Goal: Task Accomplishment & Management: Complete application form

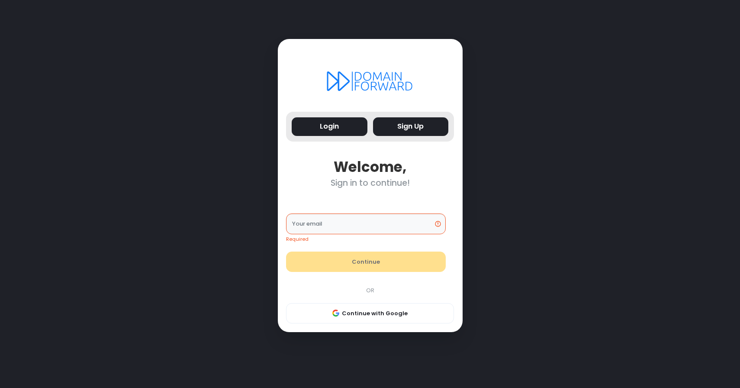
click at [418, 135] on button "Sign Up" at bounding box center [411, 126] width 76 height 19
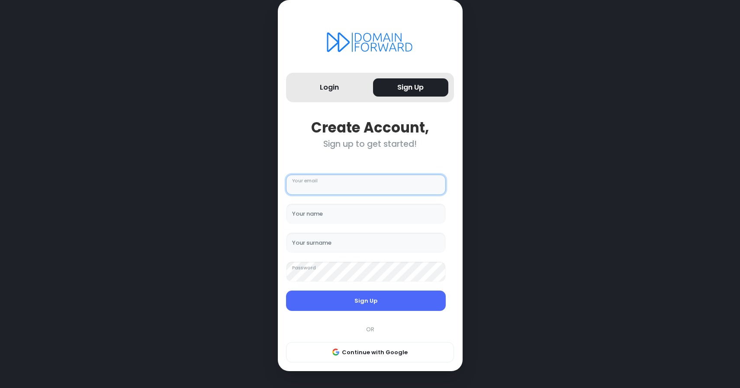
click at [341, 194] on input "Your email" at bounding box center [366, 184] width 160 height 21
type input "**********"
click at [324, 219] on input "**********" at bounding box center [366, 213] width 160 height 21
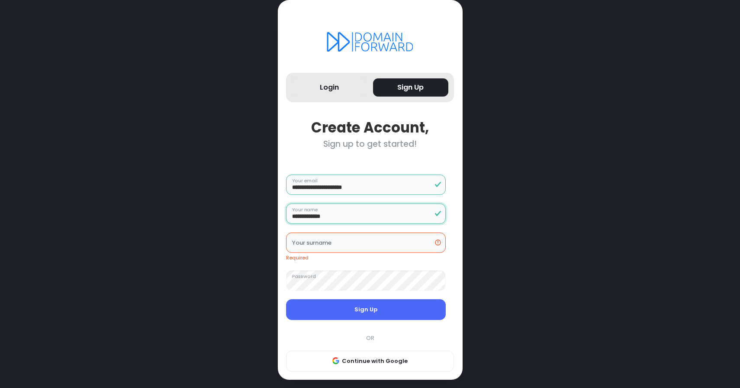
click at [324, 219] on input "**********" at bounding box center [366, 213] width 160 height 21
type input "*****"
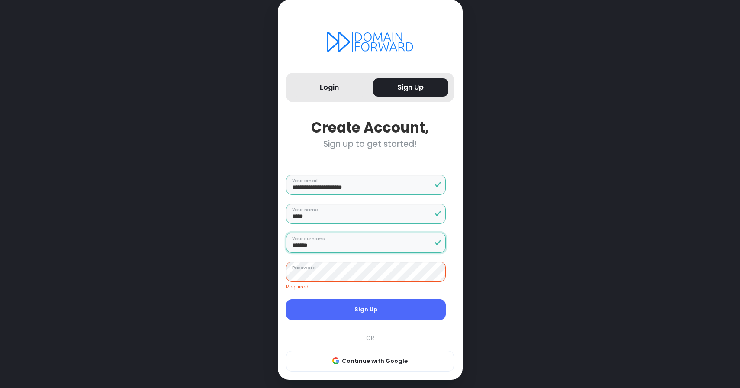
click at [297, 248] on input "*******" at bounding box center [366, 242] width 160 height 21
type input "*******"
click at [350, 291] on form "**********" at bounding box center [366, 247] width 176 height 162
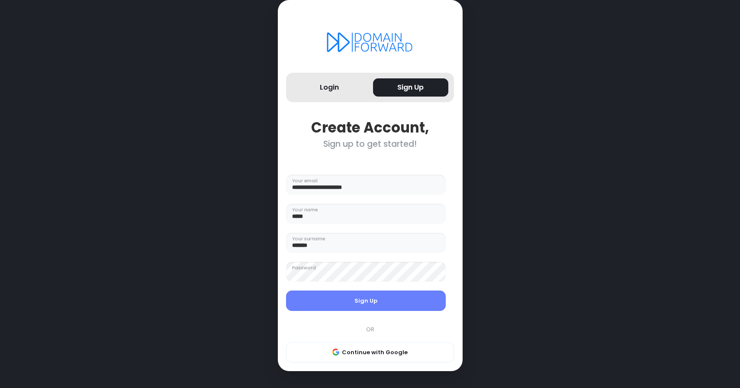
click at [346, 302] on button "Sign Up" at bounding box center [366, 300] width 160 height 21
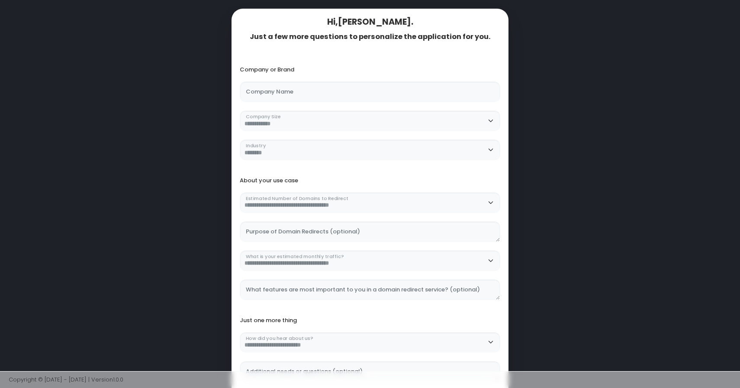
scroll to position [90, 0]
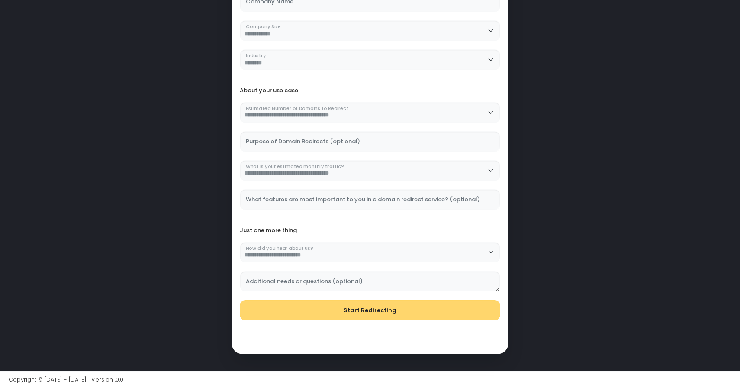
click at [386, 319] on button "Start Redirecting" at bounding box center [370, 310] width 260 height 21
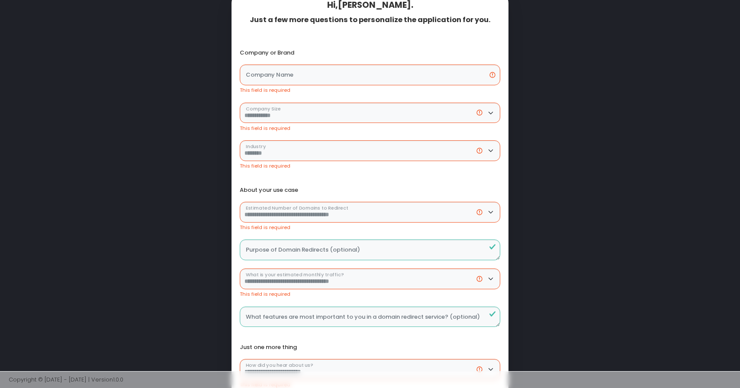
scroll to position [0, 0]
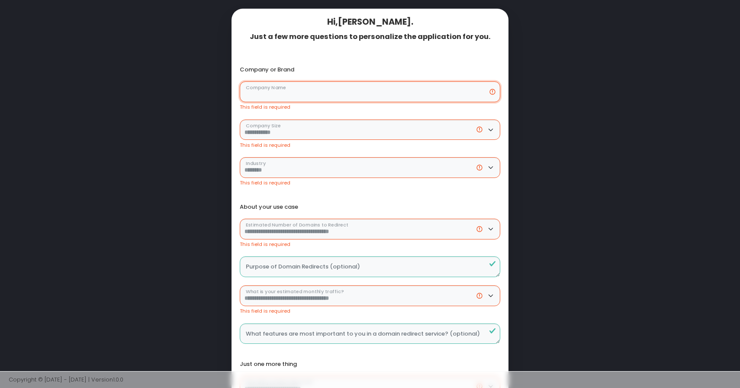
click at [301, 94] on Name "Company Name" at bounding box center [370, 91] width 260 height 21
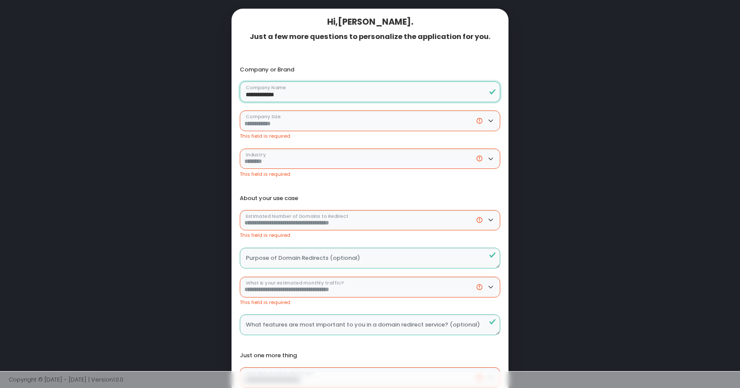
type Name "**********"
click at [352, 119] on Size "**********" at bounding box center [370, 120] width 260 height 21
select Size "**********"
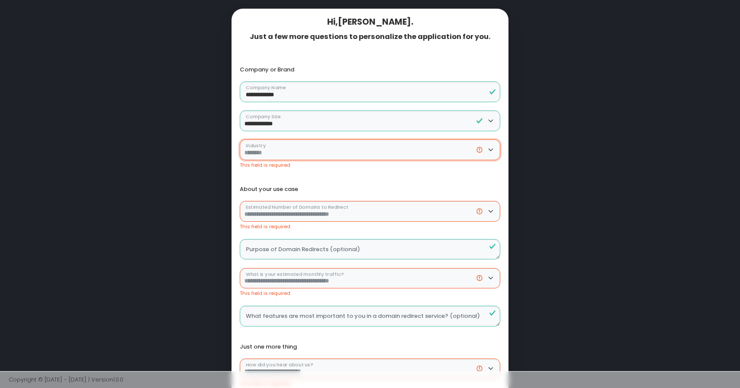
click at [289, 153] on select "**********" at bounding box center [370, 149] width 260 height 21
select select "**********"
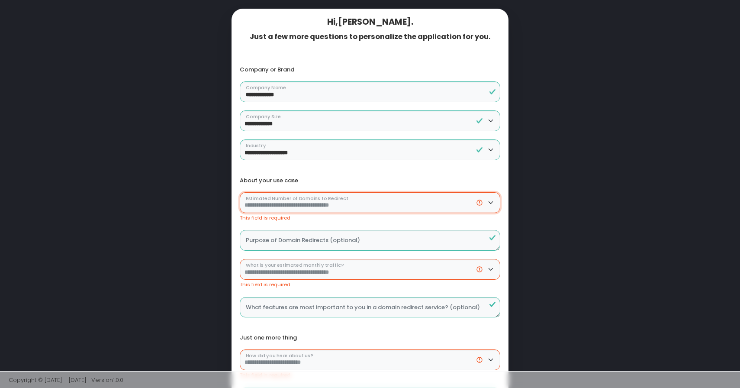
click at [282, 203] on Redirect "**********" at bounding box center [370, 202] width 260 height 21
select Redirect "********"
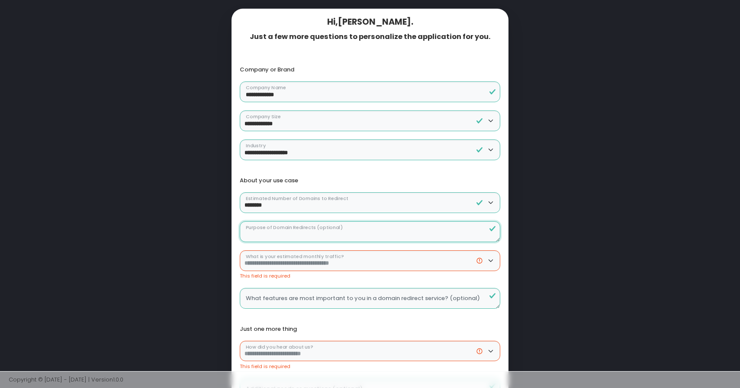
click at [290, 237] on \(optional\) "Purpose of Domain Redirects (optional)" at bounding box center [370, 231] width 260 height 21
click at [288, 254] on traffic\? "**********" at bounding box center [370, 260] width 260 height 21
select traffic\? "**********"
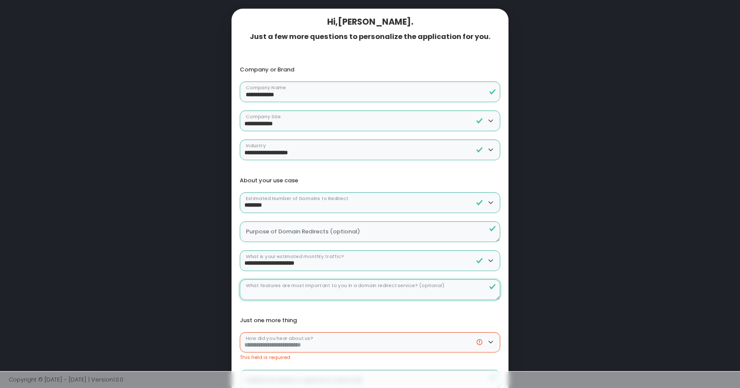
click at [317, 289] on \(optional\) "What features are most important to you in a domain redirect service? (optional)" at bounding box center [370, 289] width 260 height 21
click at [317, 313] on div "**********" at bounding box center [370, 349] width 269 height 82
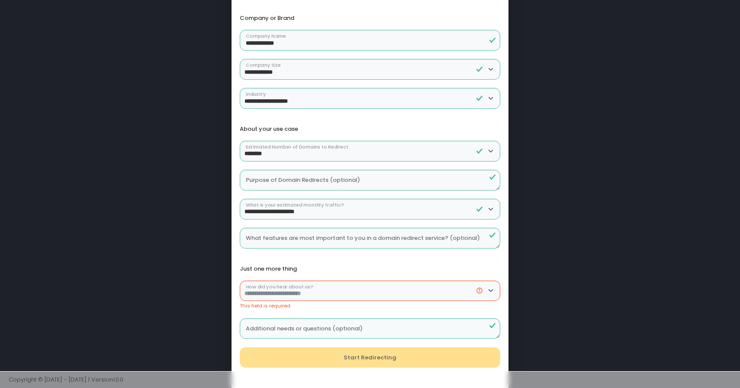
scroll to position [75, 0]
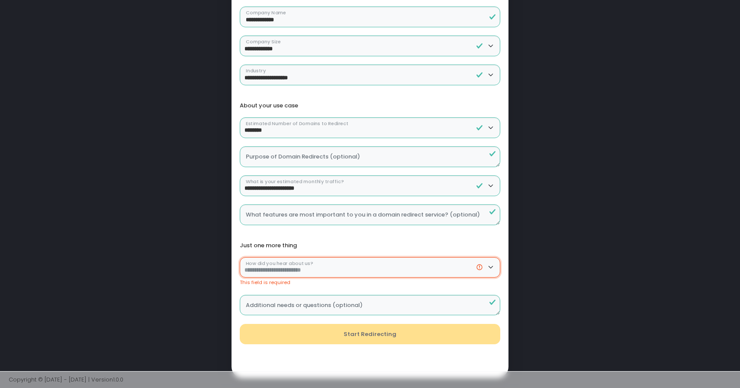
click at [314, 269] on us\? "**********" at bounding box center [370, 267] width 260 height 21
select us\? "******"
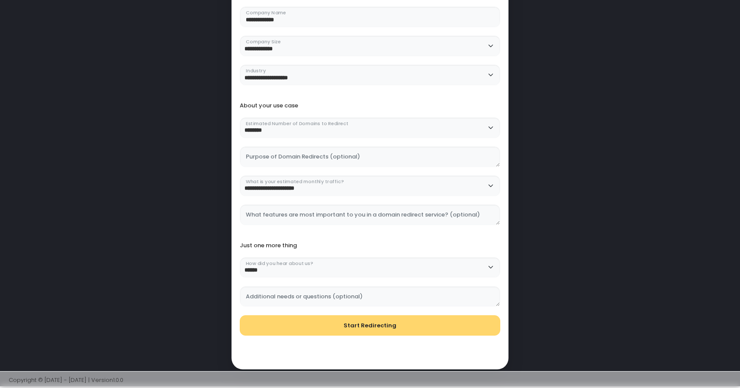
click at [328, 327] on button "Start Redirecting" at bounding box center [370, 325] width 260 height 21
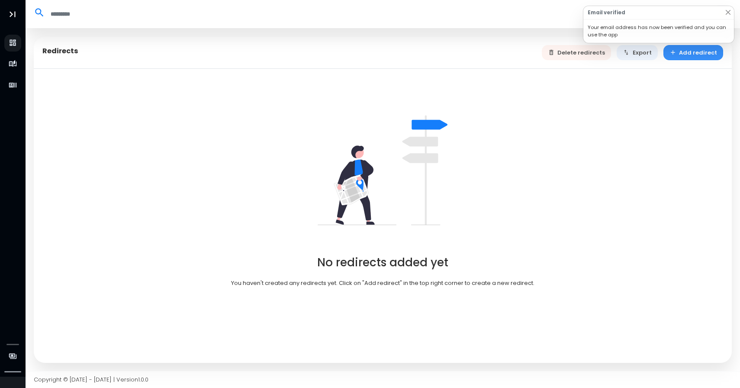
click at [693, 55] on button "Add redirect" at bounding box center [693, 52] width 60 height 15
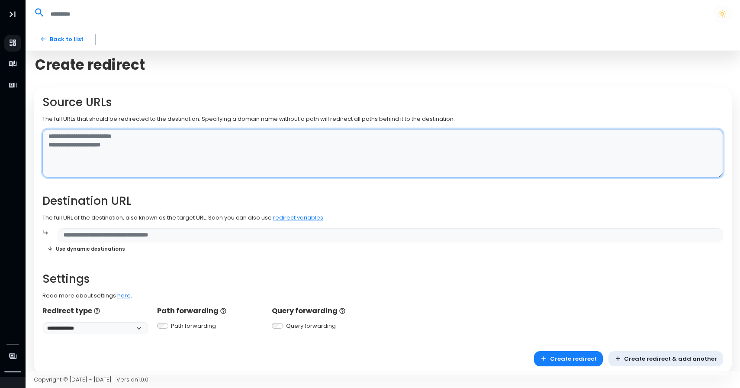
click at [152, 152] on textarea at bounding box center [382, 153] width 681 height 49
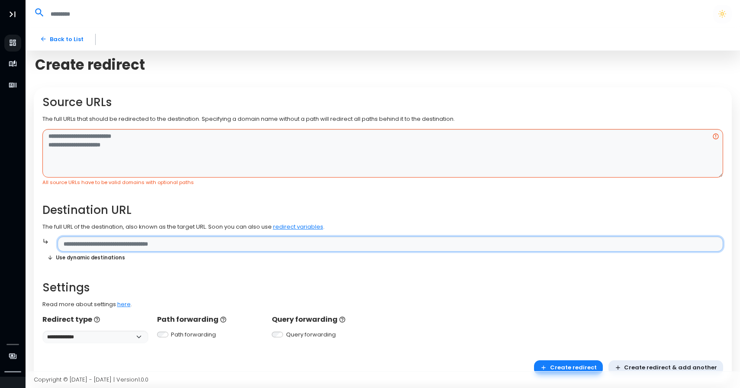
click at [163, 241] on input "text" at bounding box center [390, 243] width 665 height 15
paste input "**********"
type input "**********"
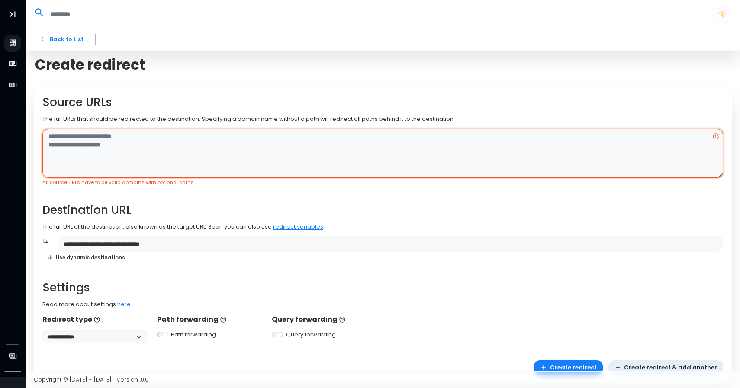
click at [122, 144] on textarea at bounding box center [382, 153] width 681 height 49
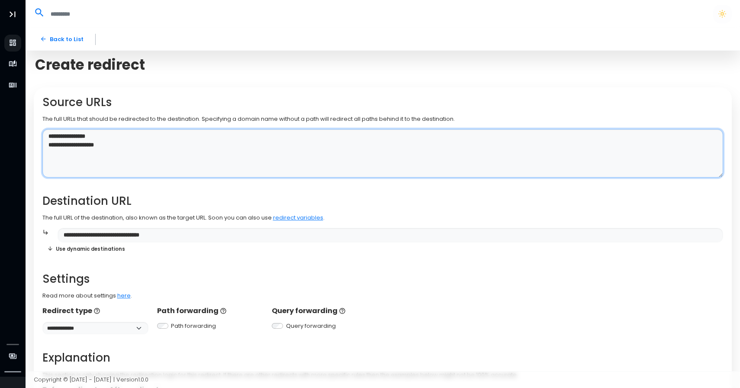
type textarea "**********"
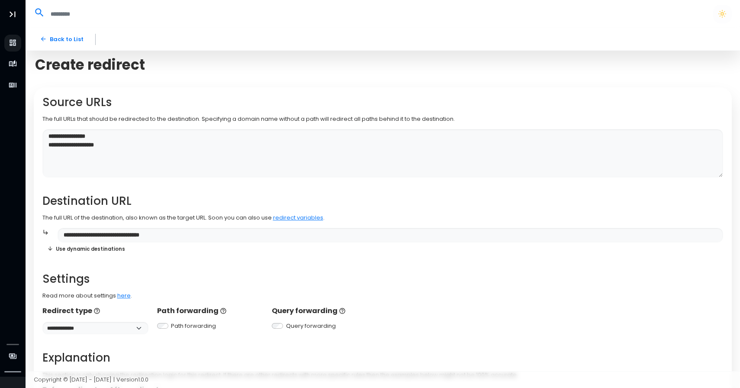
click at [107, 192] on div "**********" at bounding box center [382, 265] width 681 height 338
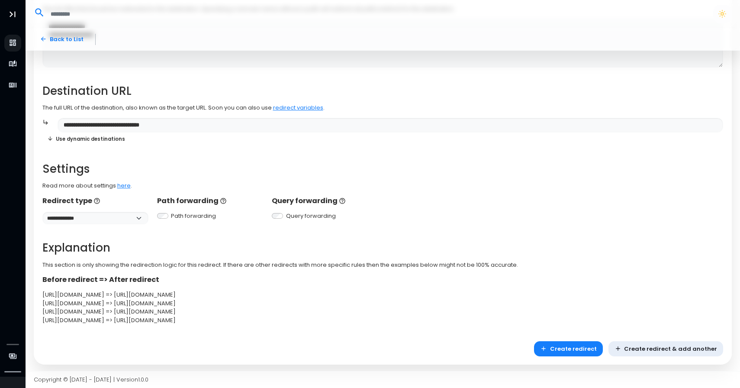
scroll to position [112, 0]
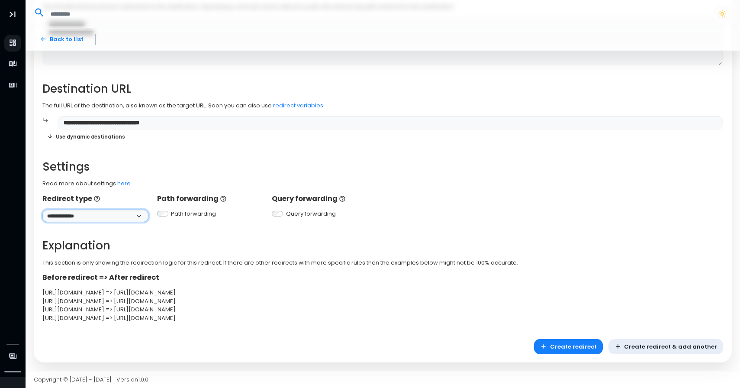
click at [139, 219] on select "**********" at bounding box center [95, 215] width 106 height 13
click at [280, 251] on h2 "Explanation" at bounding box center [382, 245] width 681 height 13
click at [579, 349] on button "Create redirect" at bounding box center [568, 346] width 69 height 15
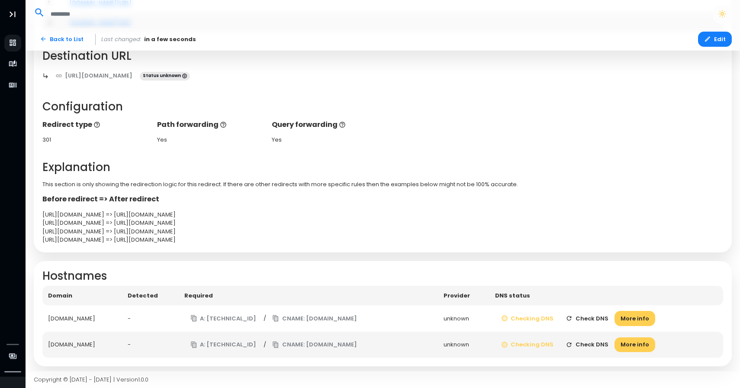
scroll to position [145, 0]
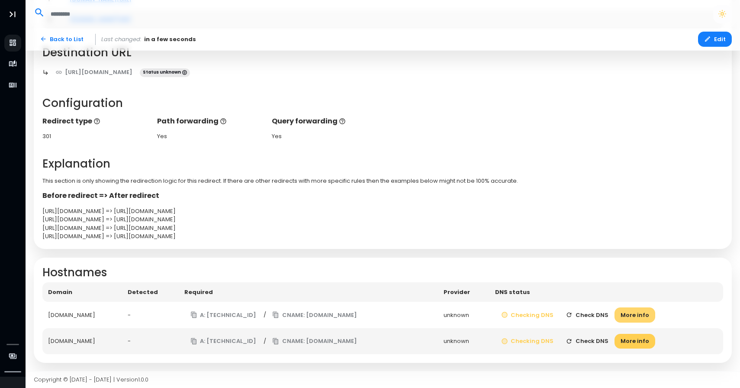
click at [653, 317] on button "More info" at bounding box center [634, 314] width 41 height 15
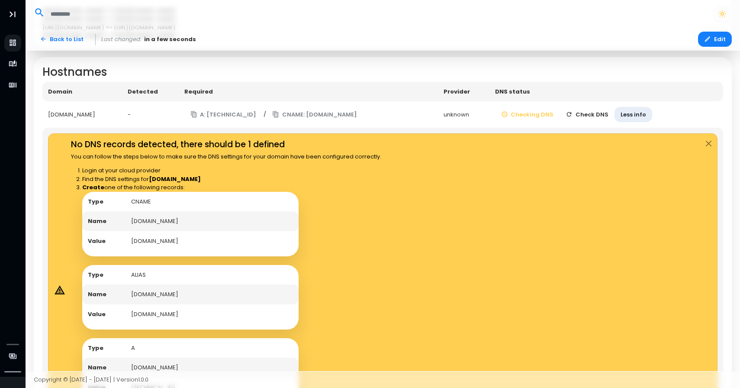
scroll to position [356, 0]
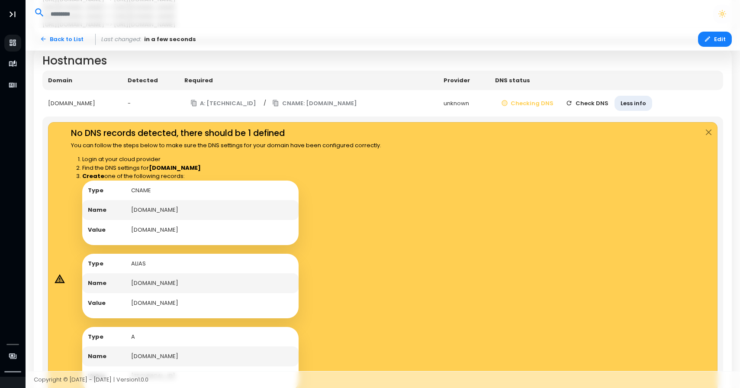
click at [197, 232] on td "edge.domain-forward.com" at bounding box center [211, 230] width 173 height 20
copy td "edge.domain-forward.com"
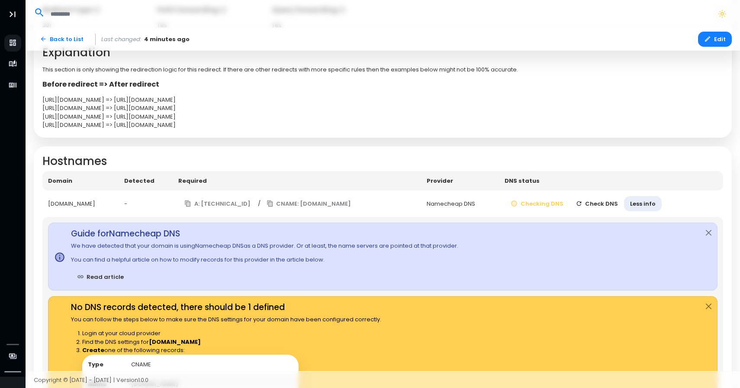
scroll to position [208, 0]
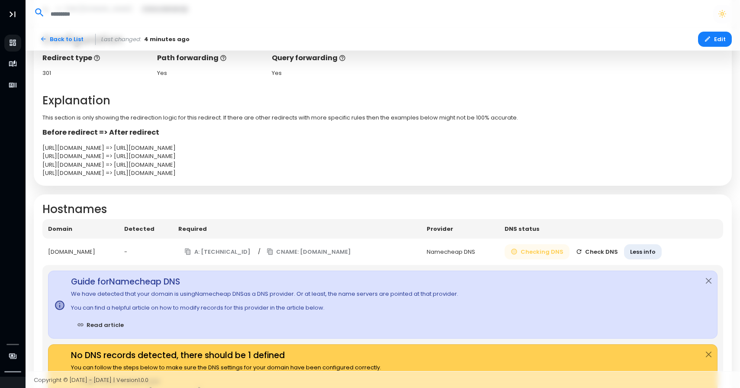
click at [558, 253] on button "Checking DNS" at bounding box center [536, 251] width 65 height 15
click at [616, 250] on button "Check DNS" at bounding box center [596, 251] width 55 height 15
click at [710, 283] on button "Close" at bounding box center [708, 281] width 17 height 20
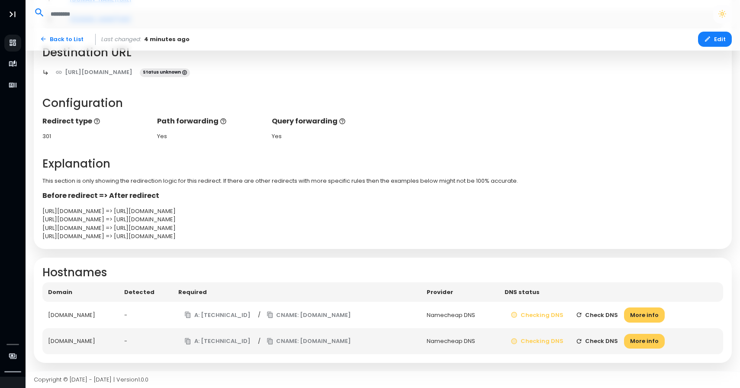
click at [621, 343] on button "Check DNS" at bounding box center [596, 340] width 55 height 15
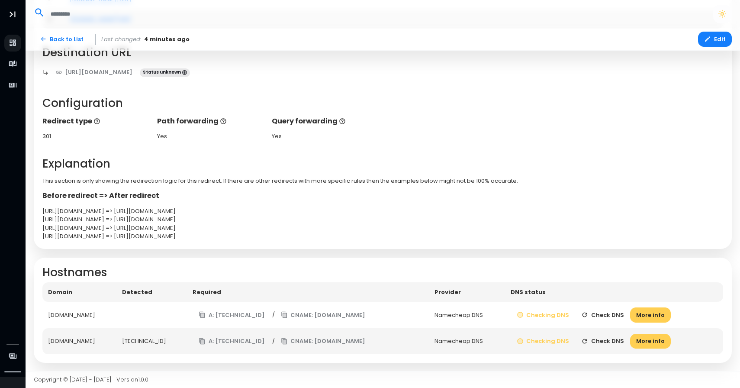
click at [619, 341] on button "Check DNS" at bounding box center [602, 340] width 55 height 15
click at [577, 316] on button "Checking DNS" at bounding box center [544, 314] width 65 height 15
click at [625, 311] on button "Check DNS" at bounding box center [603, 314] width 55 height 15
click at [629, 313] on button "Check DNS" at bounding box center [603, 314] width 55 height 15
click at [629, 315] on button "Check DNS" at bounding box center [603, 314] width 55 height 15
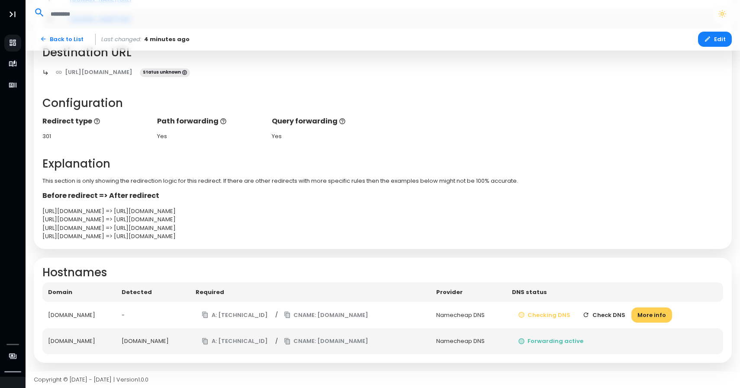
click at [629, 315] on button "Check DNS" at bounding box center [603, 314] width 55 height 15
click at [629, 315] on td "Checking DNS Checking More info" at bounding box center [617, 314] width 214 height 26
click at [629, 315] on button "Checking" at bounding box center [605, 314] width 51 height 15
click at [629, 315] on td "Checking DNS Checking More info" at bounding box center [617, 314] width 214 height 26
click at [629, 315] on button "Check DNS" at bounding box center [603, 314] width 55 height 15
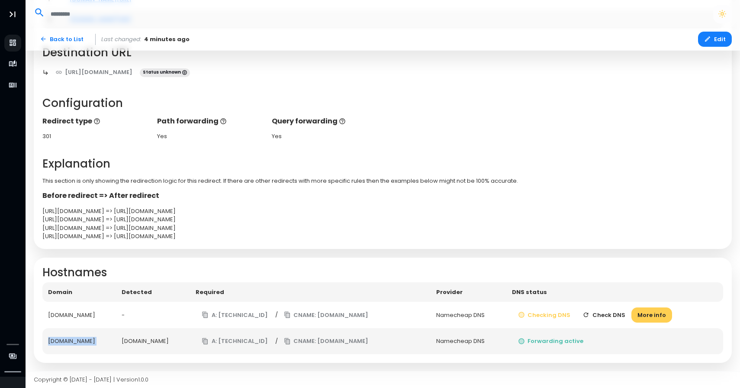
click at [629, 315] on button "Check DNS" at bounding box center [603, 314] width 55 height 15
click at [630, 313] on button "Check DNS" at bounding box center [603, 314] width 55 height 15
click at [274, 319] on button "A: 138.68.125.144" at bounding box center [235, 314] width 78 height 15
click at [621, 308] on button "Check DNS" at bounding box center [603, 314] width 55 height 15
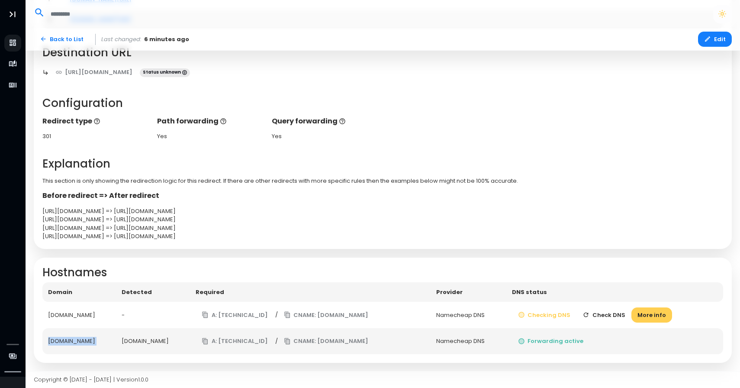
click at [623, 313] on button "Check DNS" at bounding box center [603, 314] width 55 height 15
click at [623, 314] on button "Check DNS" at bounding box center [603, 314] width 55 height 15
click at [623, 314] on td "Checking DNS Checking More info" at bounding box center [617, 314] width 214 height 26
click at [623, 314] on button "Checking" at bounding box center [605, 314] width 51 height 15
click at [623, 314] on td "Checking DNS Checking More info" at bounding box center [617, 314] width 214 height 26
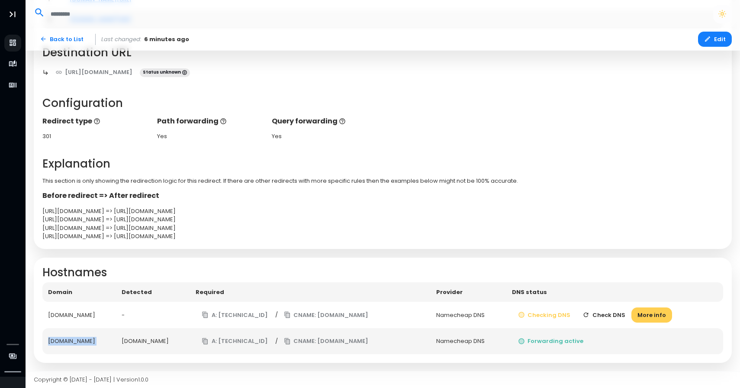
click at [623, 314] on button "Check DNS" at bounding box center [603, 314] width 55 height 15
click at [623, 314] on td "Checking DNS Checking More info" at bounding box center [617, 314] width 214 height 26
click at [623, 314] on button "Checking" at bounding box center [605, 314] width 51 height 15
click at [623, 314] on td "Checking DNS Checking More info" at bounding box center [617, 314] width 214 height 26
click at [623, 314] on button "Check DNS" at bounding box center [603, 314] width 55 height 15
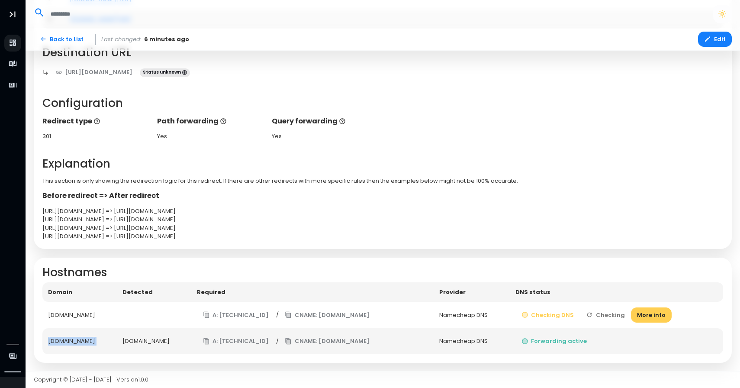
click at [623, 314] on td "Checking DNS Checking More info" at bounding box center [617, 314] width 214 height 26
click at [623, 314] on button "Check DNS" at bounding box center [603, 314] width 55 height 15
click at [623, 314] on td "Checking DNS Check DNS More info" at bounding box center [614, 314] width 217 height 26
click at [623, 314] on button "Check DNS" at bounding box center [603, 314] width 55 height 15
click at [623, 314] on td "Checking DNS Checking More info" at bounding box center [617, 314] width 214 height 26
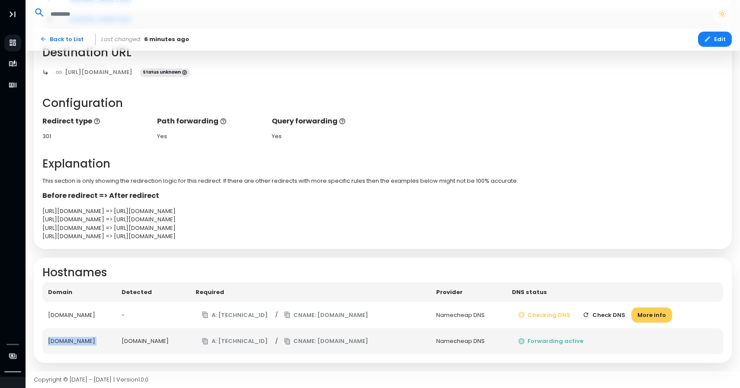
click at [623, 314] on button "Check DNS" at bounding box center [603, 314] width 55 height 15
click at [623, 314] on td "Checking DNS Check DNS More info" at bounding box center [614, 314] width 217 height 26
click at [623, 314] on button "Check DNS" at bounding box center [603, 314] width 55 height 15
click at [631, 314] on button "Check DNS" at bounding box center [603, 314] width 55 height 15
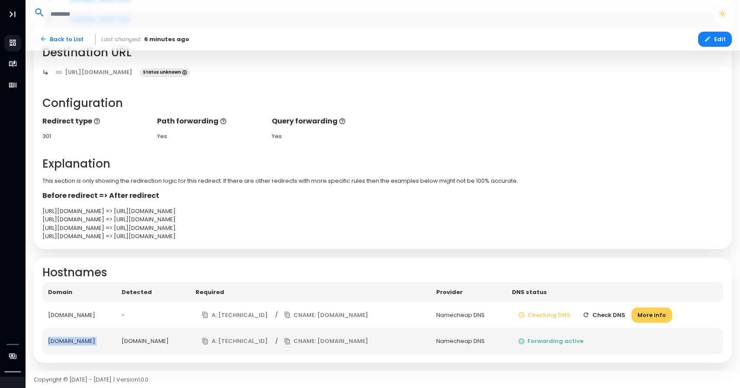
click at [631, 314] on button "Check DNS" at bounding box center [603, 314] width 55 height 15
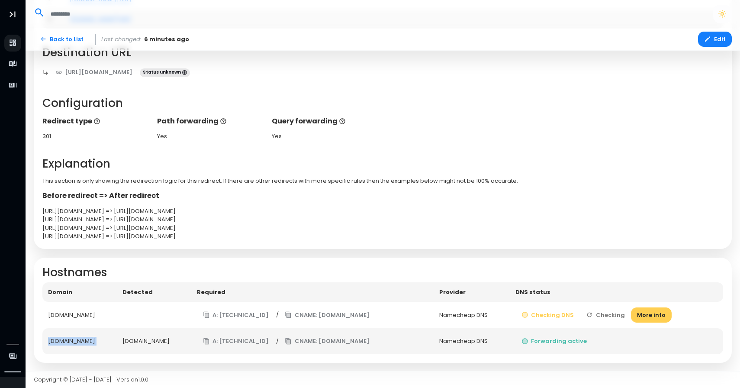
click at [632, 314] on td "Checking DNS Checking More info" at bounding box center [617, 314] width 214 height 26
click at [631, 314] on button "Check DNS" at bounding box center [603, 314] width 55 height 15
click at [632, 314] on td "Checking DNS Check DNS More info" at bounding box center [614, 314] width 217 height 26
click at [631, 314] on button "Check DNS" at bounding box center [603, 314] width 55 height 15
click at [632, 314] on td "Checking DNS Checking More info" at bounding box center [617, 314] width 214 height 26
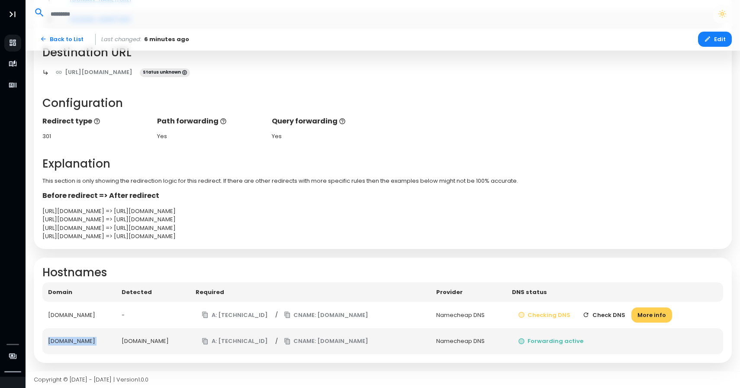
click at [631, 314] on button "Check DNS" at bounding box center [603, 314] width 55 height 15
click at [632, 314] on td "Checking DNS Check DNS More info" at bounding box center [614, 314] width 217 height 26
click at [631, 314] on button "Check DNS" at bounding box center [603, 314] width 55 height 15
click at [632, 314] on td "Checking DNS Checking More info" at bounding box center [617, 314] width 214 height 26
click at [631, 314] on button "Checking" at bounding box center [605, 314] width 51 height 15
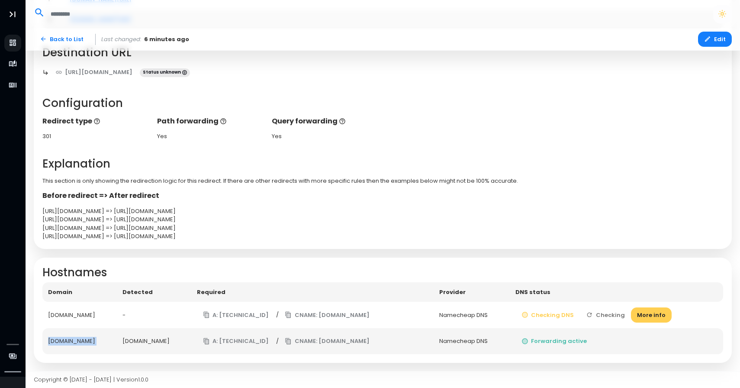
click at [632, 314] on td "Checking DNS Checking More info" at bounding box center [617, 314] width 214 height 26
click at [631, 314] on button "Check DNS" at bounding box center [603, 314] width 55 height 15
click at [632, 314] on td "Checking DNS Check DNS More info" at bounding box center [614, 314] width 217 height 26
click at [631, 314] on button "Check DNS" at bounding box center [603, 314] width 55 height 15
click at [632, 314] on td "Checking DNS Checking More info" at bounding box center [617, 314] width 214 height 26
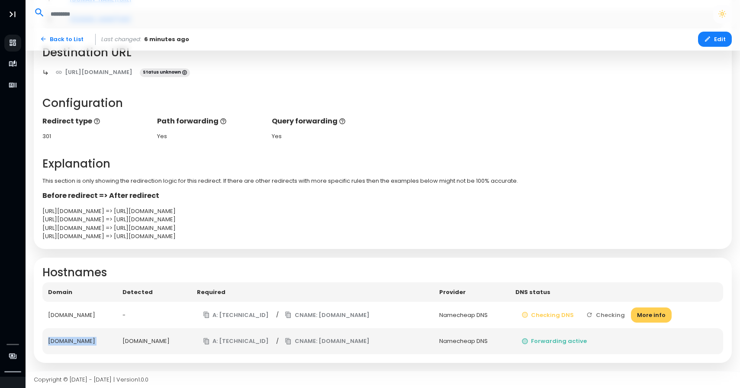
click at [631, 314] on button "Checking" at bounding box center [605, 314] width 51 height 15
click at [632, 314] on td "Checking DNS Checking More info" at bounding box center [617, 314] width 214 height 26
click at [631, 314] on button "Check DNS" at bounding box center [603, 314] width 55 height 15
click at [632, 314] on td "Checking DNS Check DNS More info" at bounding box center [614, 314] width 217 height 26
click at [631, 314] on button "Check DNS" at bounding box center [603, 314] width 55 height 15
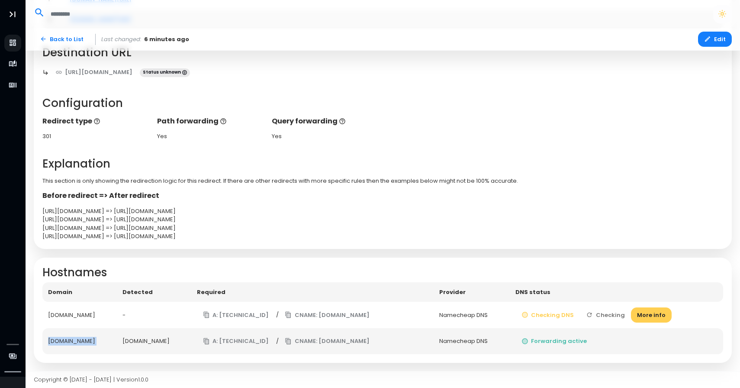
click at [632, 314] on td "Checking DNS Checking More info" at bounding box center [617, 314] width 214 height 26
click at [631, 314] on button "Checking" at bounding box center [605, 314] width 51 height 15
click at [632, 314] on td "Checking DNS Checking More info" at bounding box center [617, 314] width 214 height 26
click at [631, 314] on button "Check DNS" at bounding box center [603, 314] width 55 height 15
click at [632, 314] on td "Checking DNS Check DNS More info" at bounding box center [614, 314] width 217 height 26
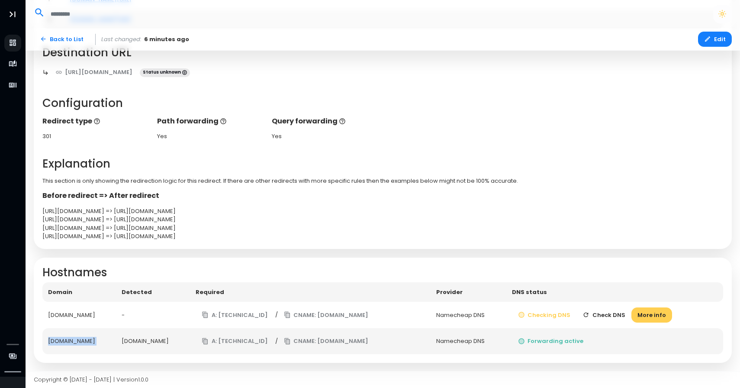
click at [631, 314] on button "Check DNS" at bounding box center [603, 314] width 55 height 15
click at [632, 314] on td "Checking DNS Checking More info" at bounding box center [617, 314] width 214 height 26
click at [631, 314] on button "Checking" at bounding box center [605, 314] width 51 height 15
click at [632, 314] on td "Checking DNS Checking More info" at bounding box center [617, 314] width 214 height 26
click at [632, 314] on td "Checking DNS Check DNS More info" at bounding box center [614, 314] width 217 height 26
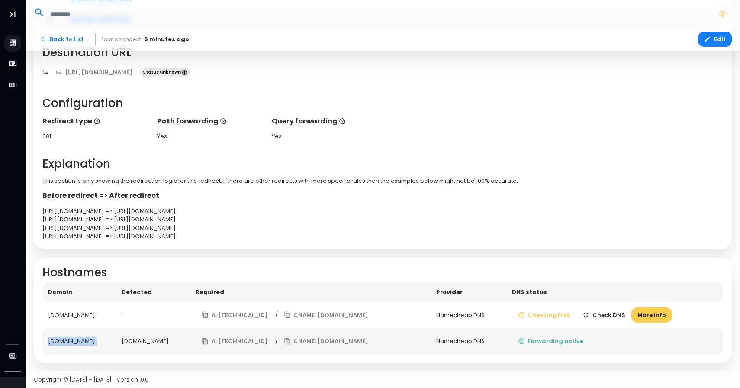
click at [631, 314] on button "Check DNS" at bounding box center [603, 314] width 55 height 15
click at [632, 314] on td "Checking DNS Check DNS More info" at bounding box center [614, 314] width 217 height 26
click at [631, 314] on button "Checking" at bounding box center [605, 314] width 51 height 15
click at [632, 314] on td "Checking DNS Checking More info" at bounding box center [617, 314] width 214 height 26
click at [632, 314] on td "Checking DNS Check DNS More info" at bounding box center [614, 314] width 217 height 26
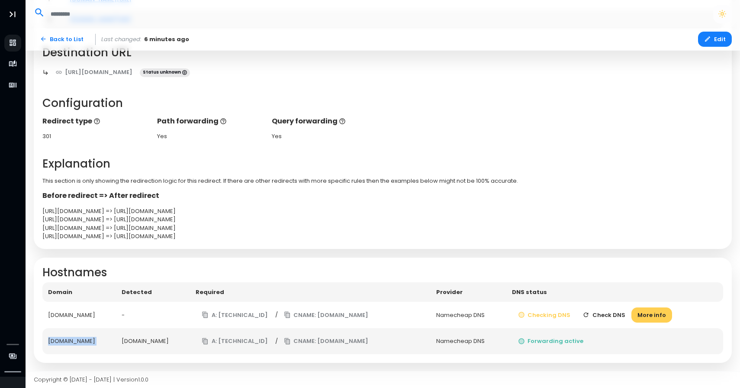
click at [631, 314] on button "Check DNS" at bounding box center [603, 314] width 55 height 15
click at [577, 317] on button "Checking DNS" at bounding box center [544, 314] width 65 height 15
click at [622, 311] on button "Check DNS" at bounding box center [603, 314] width 55 height 15
click at [622, 312] on button "Check DNS" at bounding box center [603, 314] width 55 height 15
click at [622, 312] on td "Checking DNS Checking More info" at bounding box center [617, 314] width 214 height 26
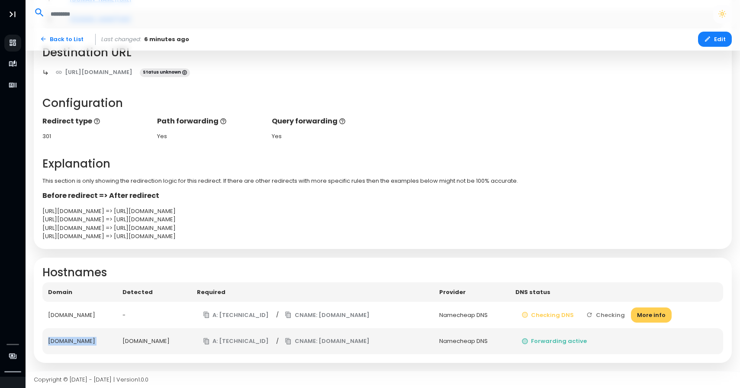
click at [622, 312] on button "Checking" at bounding box center [605, 314] width 51 height 15
click at [622, 312] on td "Checking DNS Check DNS More info" at bounding box center [614, 314] width 217 height 26
click at [622, 312] on button "Check DNS" at bounding box center [603, 314] width 55 height 15
click at [622, 312] on td "Checking DNS Checking More info" at bounding box center [617, 314] width 214 height 26
click at [622, 312] on button "Check DNS" at bounding box center [603, 314] width 55 height 15
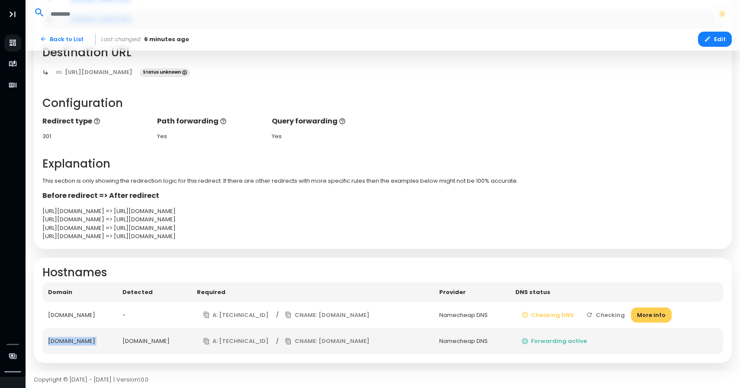
click at [622, 312] on td "Checking DNS Checking More info" at bounding box center [617, 314] width 214 height 26
click at [622, 312] on button "Checking" at bounding box center [605, 314] width 51 height 15
click at [625, 316] on button "Check DNS" at bounding box center [603, 314] width 55 height 15
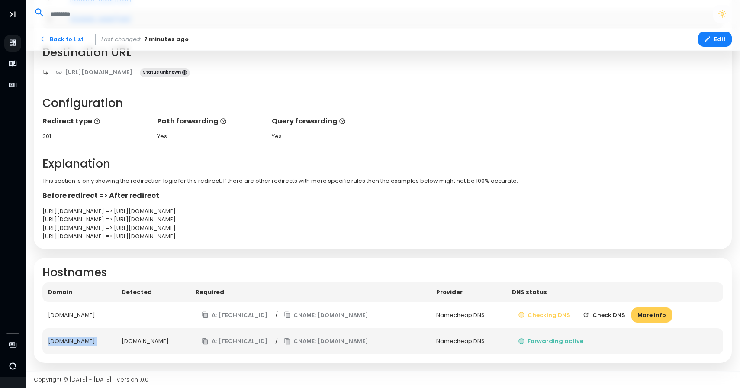
click at [625, 317] on button "Check DNS" at bounding box center [603, 314] width 55 height 15
click at [631, 311] on button "Check DNS" at bounding box center [603, 314] width 55 height 15
click at [631, 313] on button "Check DNS" at bounding box center [603, 314] width 55 height 15
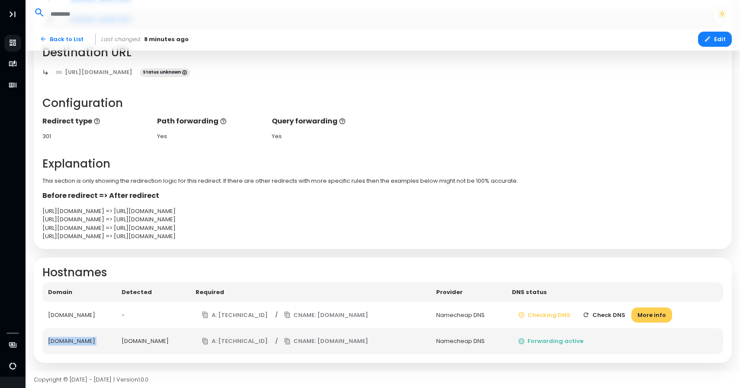
click at [631, 313] on button "Check DNS" at bounding box center [603, 314] width 55 height 15
click at [631, 313] on button "Checking" at bounding box center [605, 314] width 51 height 15
click at [631, 313] on button "Check DNS" at bounding box center [603, 314] width 55 height 15
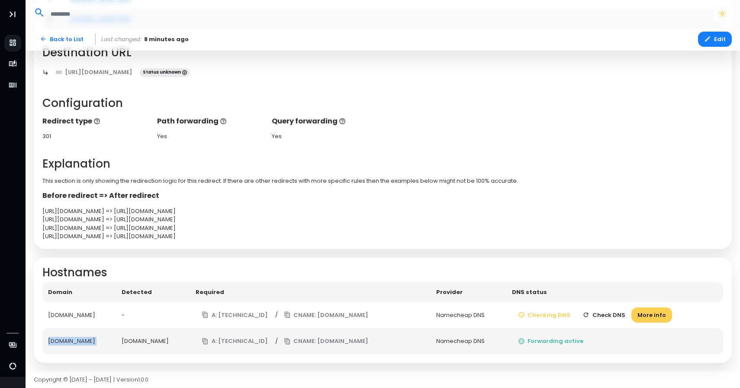
click at [631, 313] on button "Check DNS" at bounding box center [603, 314] width 55 height 15
click at [633, 313] on td "Checking DNS Checking More info" at bounding box center [617, 314] width 214 height 26
click at [631, 313] on button "Check DNS" at bounding box center [603, 314] width 55 height 15
click at [633, 313] on td "Checking DNS Check DNS More info" at bounding box center [614, 314] width 217 height 26
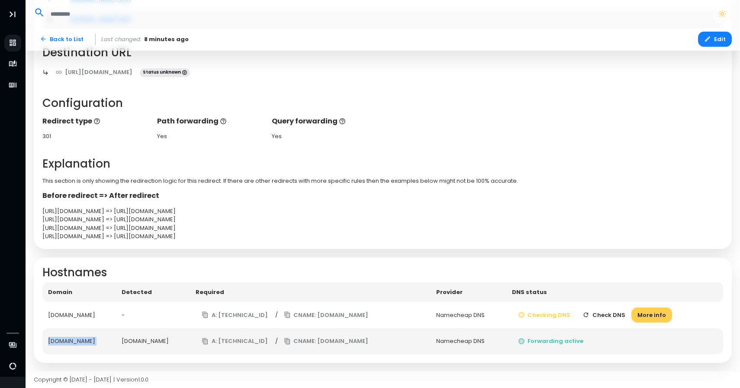
click at [631, 313] on button "Check DNS" at bounding box center [603, 314] width 55 height 15
click at [633, 313] on td "Checking DNS Checking More info" at bounding box center [617, 314] width 214 height 26
click at [631, 313] on button "Check DNS" at bounding box center [603, 314] width 55 height 15
click at [633, 313] on td "Checking DNS Check DNS More info" at bounding box center [614, 314] width 217 height 26
click at [631, 313] on button "Check DNS" at bounding box center [603, 314] width 55 height 15
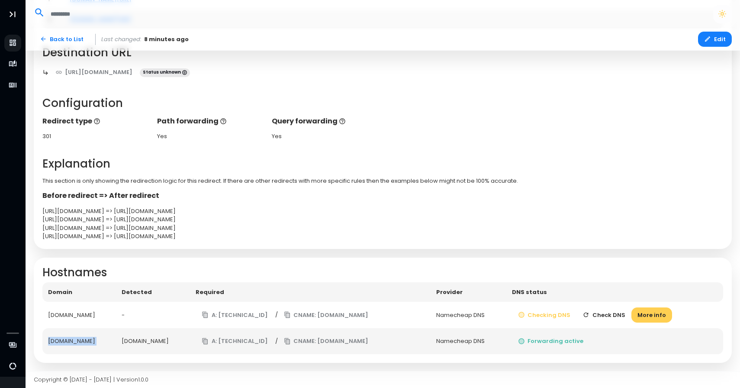
click at [633, 313] on td "Checking DNS Check DNS More info" at bounding box center [614, 314] width 217 height 26
click at [631, 313] on button "Check DNS" at bounding box center [603, 314] width 55 height 15
click at [633, 313] on td "Checking DNS Checking More info" at bounding box center [617, 314] width 214 height 26
click at [631, 313] on button "Check DNS" at bounding box center [603, 314] width 55 height 15
click at [633, 313] on td "Checking DNS Checking More info" at bounding box center [617, 314] width 214 height 26
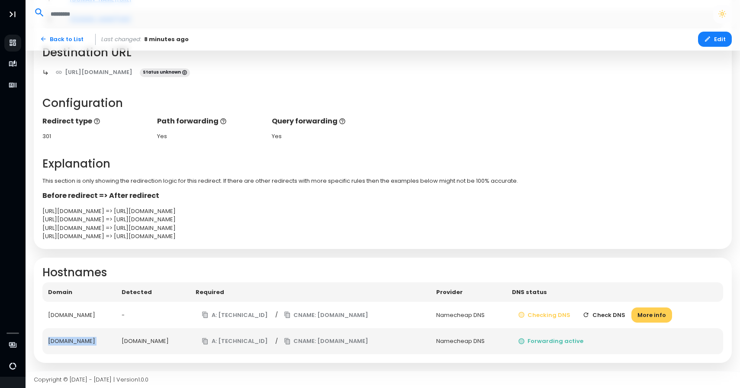
click at [631, 313] on button "Check DNS" at bounding box center [603, 314] width 55 height 15
click at [632, 276] on h2 "Hostnames" at bounding box center [382, 272] width 681 height 13
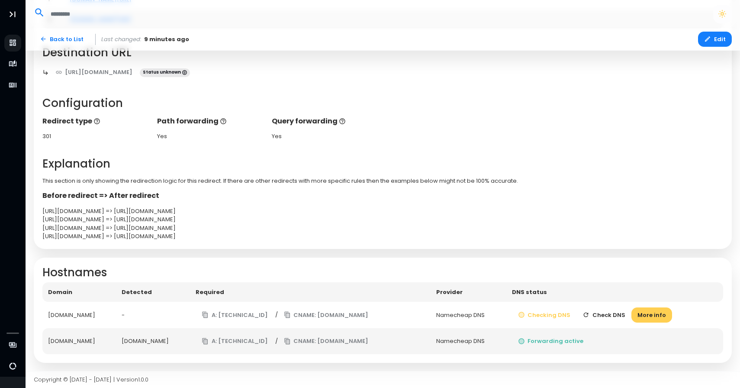
click at [631, 313] on button "Check DNS" at bounding box center [603, 314] width 55 height 15
click at [631, 315] on button "Check DNS" at bounding box center [603, 314] width 55 height 15
click at [622, 311] on button "Check DNS" at bounding box center [603, 314] width 55 height 15
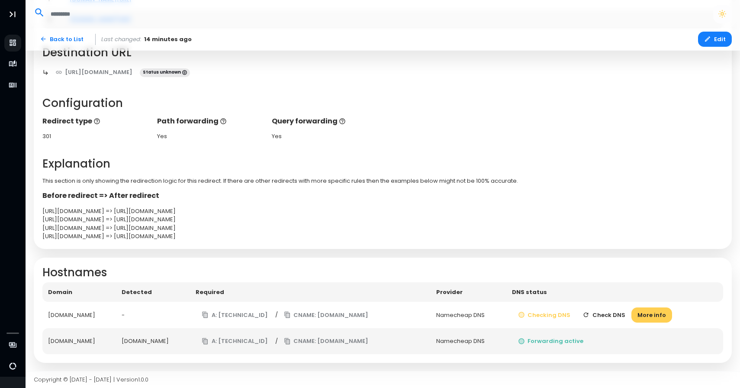
click at [631, 314] on button "Check DNS" at bounding box center [603, 314] width 55 height 15
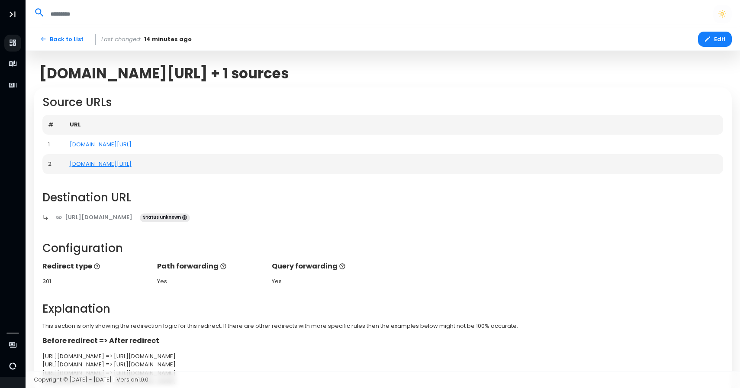
scroll to position [145, 0]
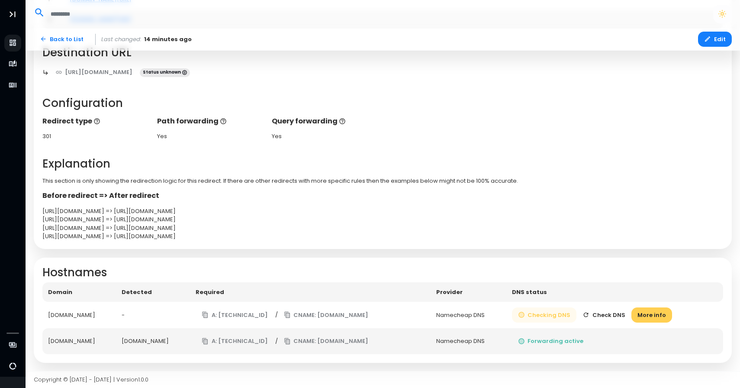
click at [577, 318] on button "Checking DNS" at bounding box center [544, 314] width 65 height 15
click at [624, 317] on button "Check DNS" at bounding box center [603, 314] width 55 height 15
click at [672, 316] on button "More info" at bounding box center [651, 314] width 41 height 15
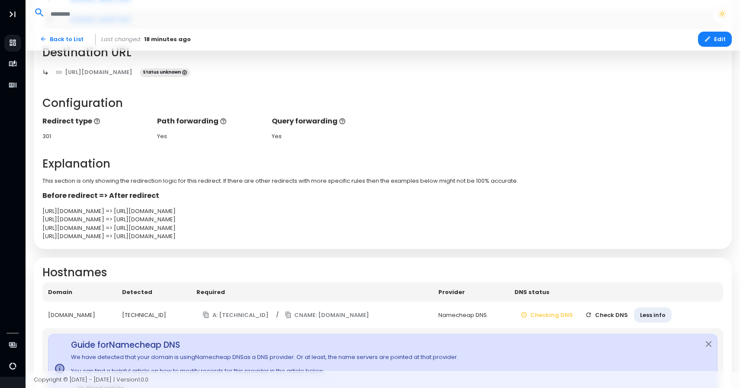
click at [634, 316] on button "Check DNS" at bounding box center [606, 314] width 55 height 15
click at [709, 346] on button "Close" at bounding box center [708, 344] width 17 height 20
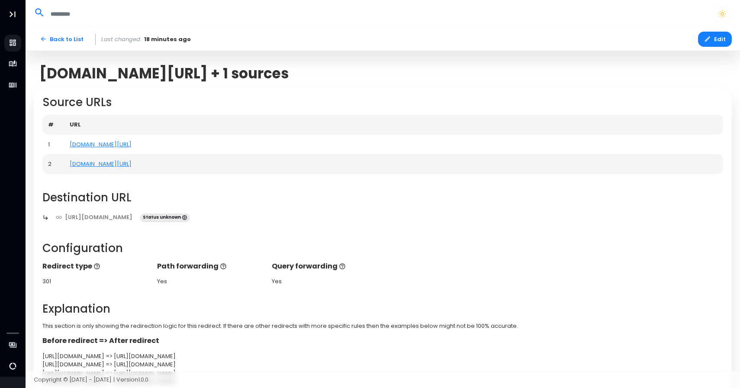
scroll to position [145, 0]
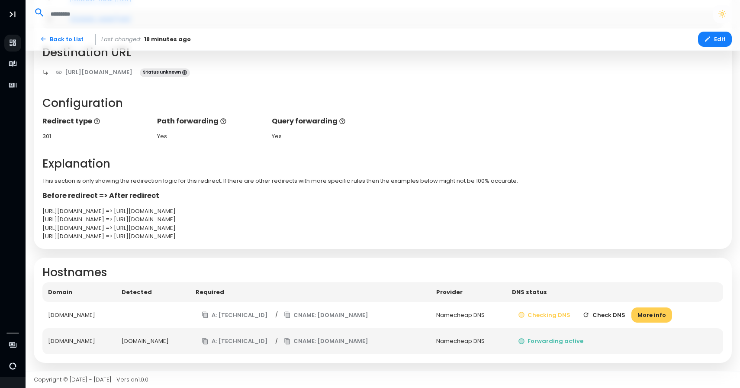
click at [630, 314] on button "Check DNS" at bounding box center [603, 314] width 55 height 15
